Goal: Navigation & Orientation: Find specific page/section

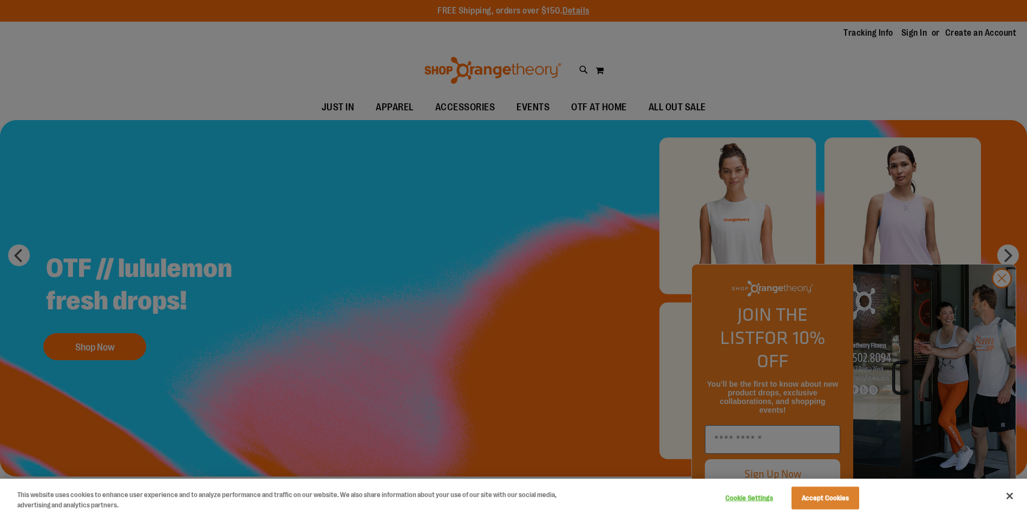
click at [1001, 303] on div at bounding box center [513, 258] width 1027 height 516
click at [1014, 498] on button "Close" at bounding box center [1010, 496] width 24 height 24
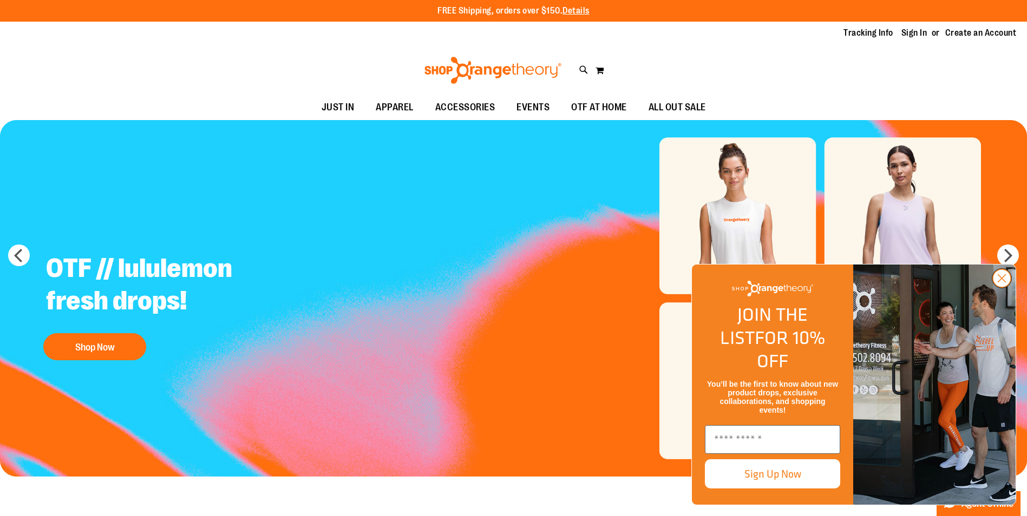
click at [1002, 283] on icon "Close dialog" at bounding box center [1002, 279] width 8 height 8
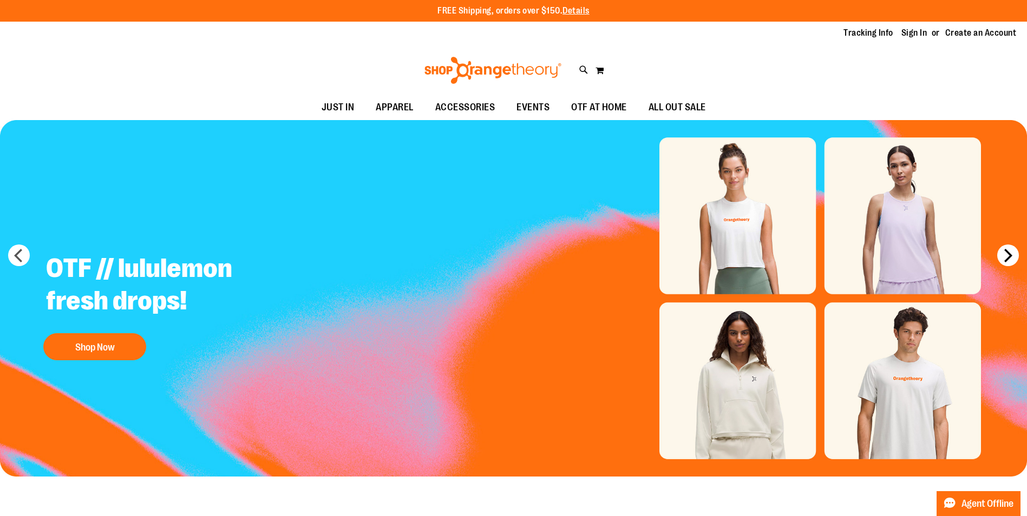
click at [1006, 258] on button "next" at bounding box center [1008, 256] width 22 height 22
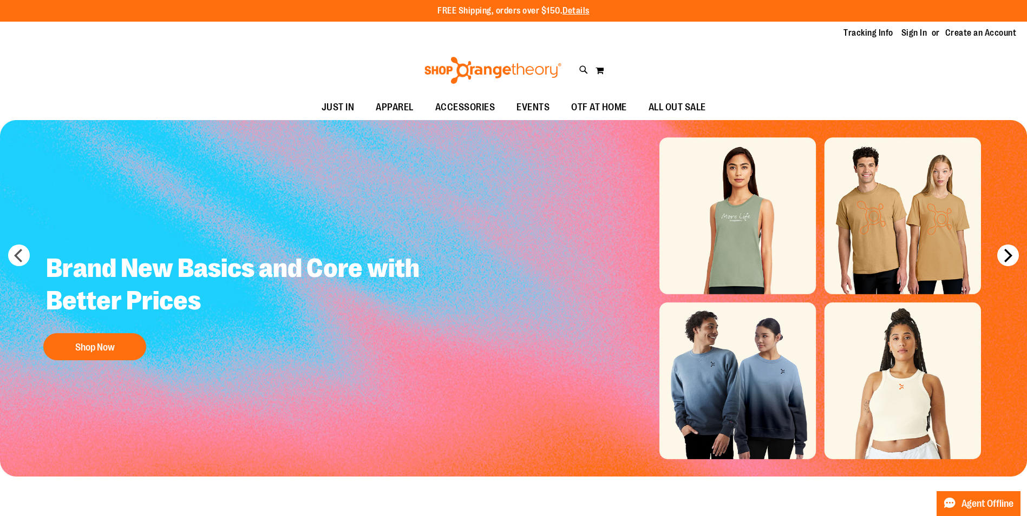
click at [1006, 258] on button "next" at bounding box center [1008, 256] width 22 height 22
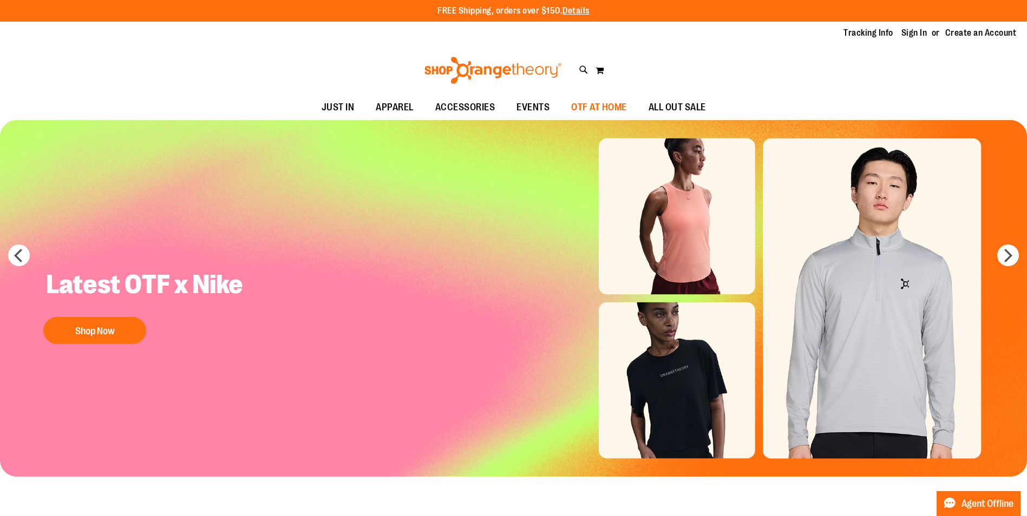
click at [604, 105] on span "OTF AT HOME" at bounding box center [599, 107] width 56 height 24
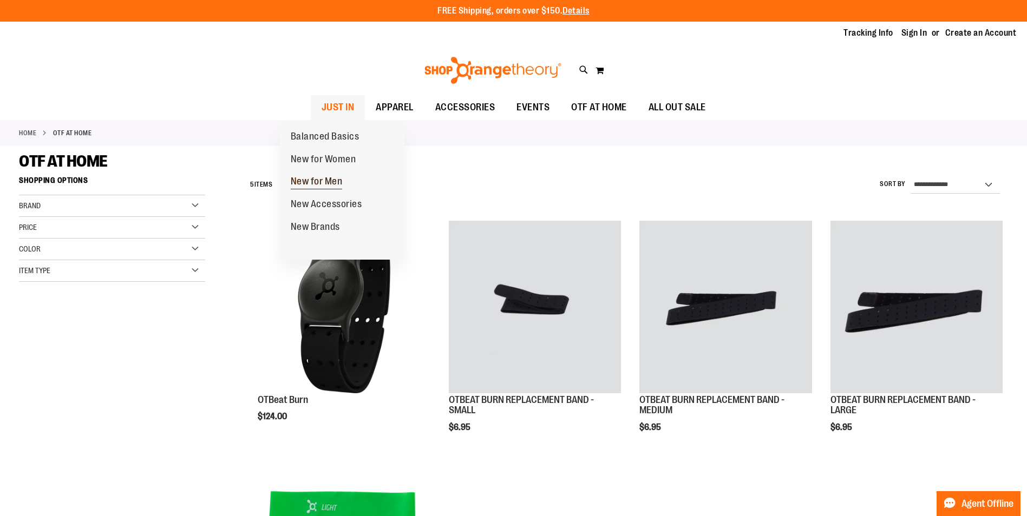
click at [323, 180] on span "New for Men" at bounding box center [317, 183] width 52 height 14
